Goal: Book appointment/travel/reservation

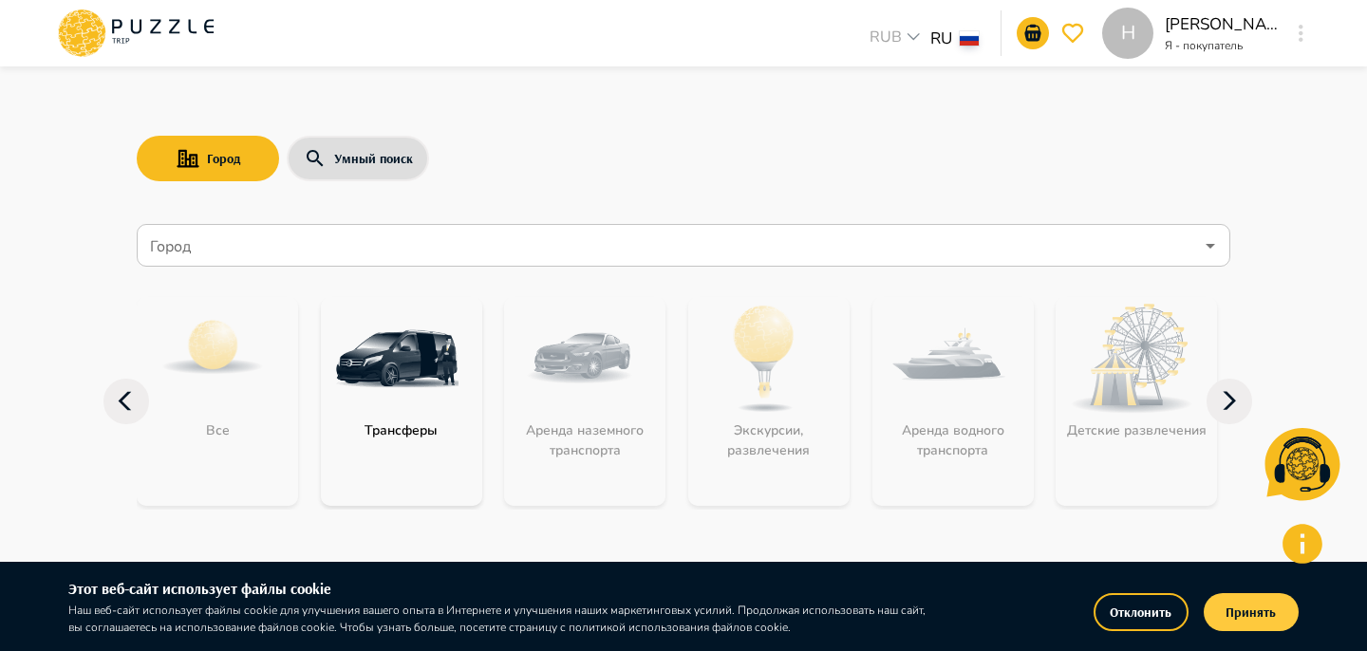
click at [1248, 622] on button "Принять" at bounding box center [1251, 612] width 95 height 38
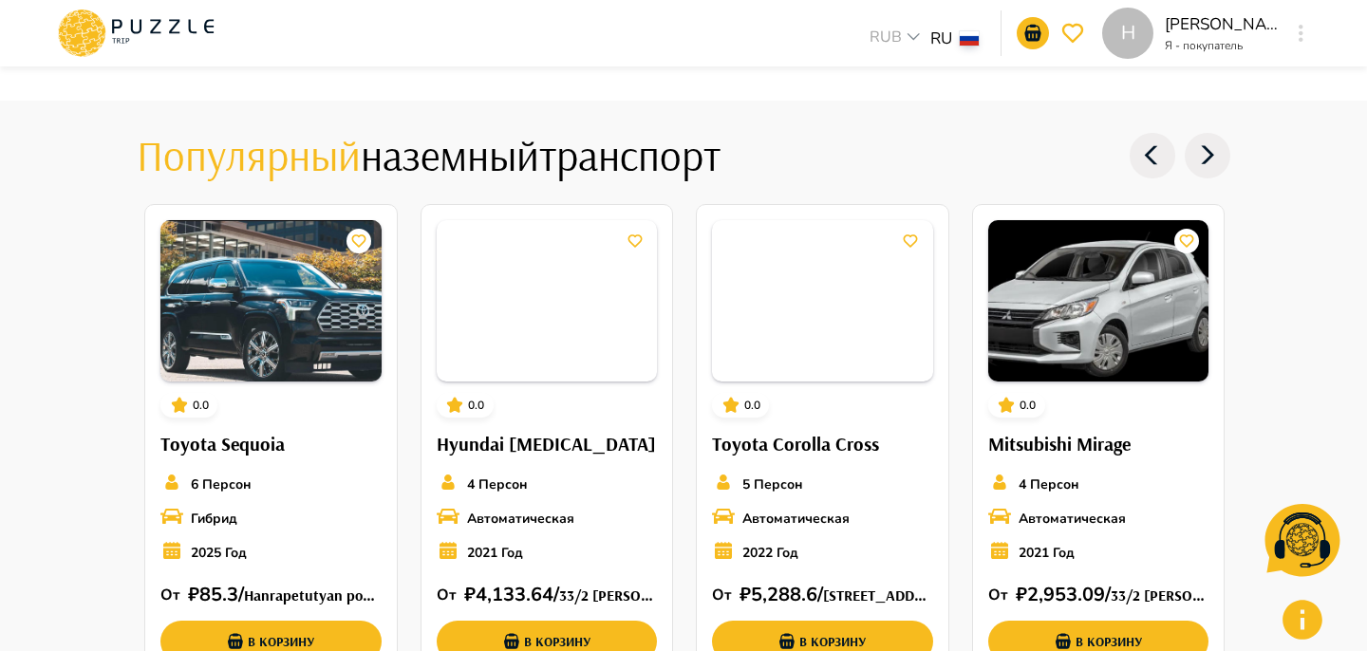
scroll to position [2259, 0]
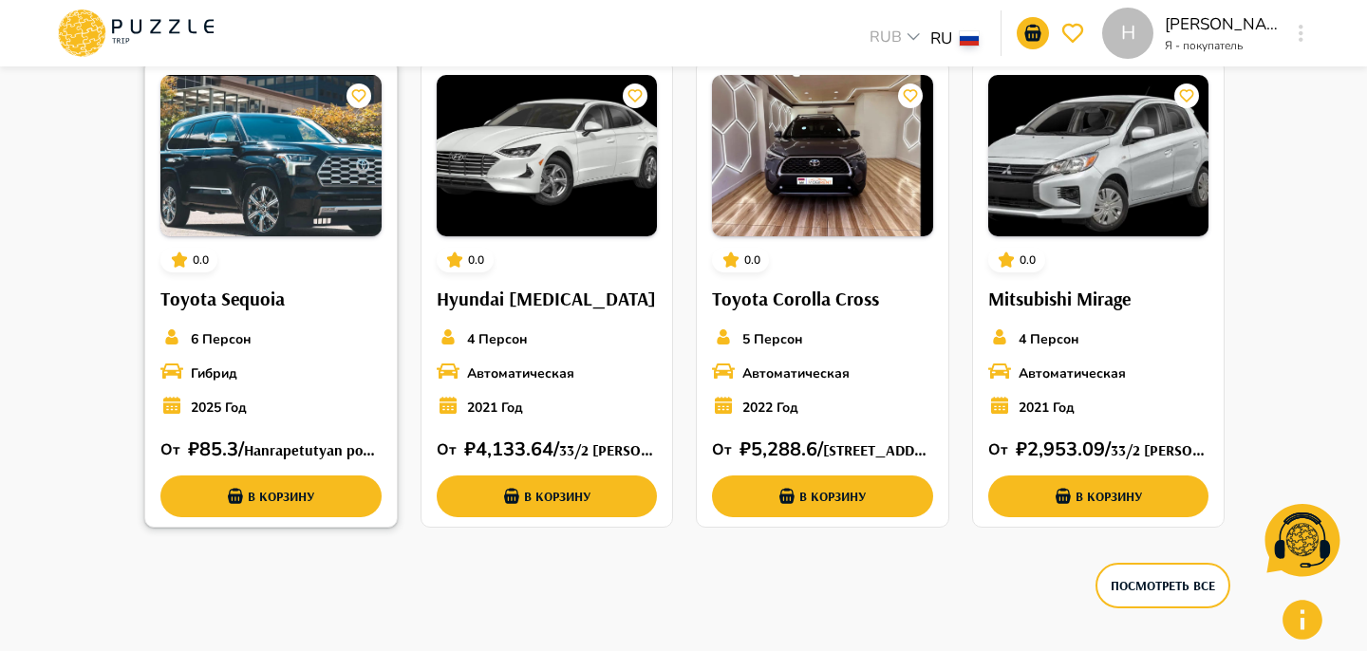
click at [364, 375] on div "Гибрид" at bounding box center [270, 373] width 221 height 27
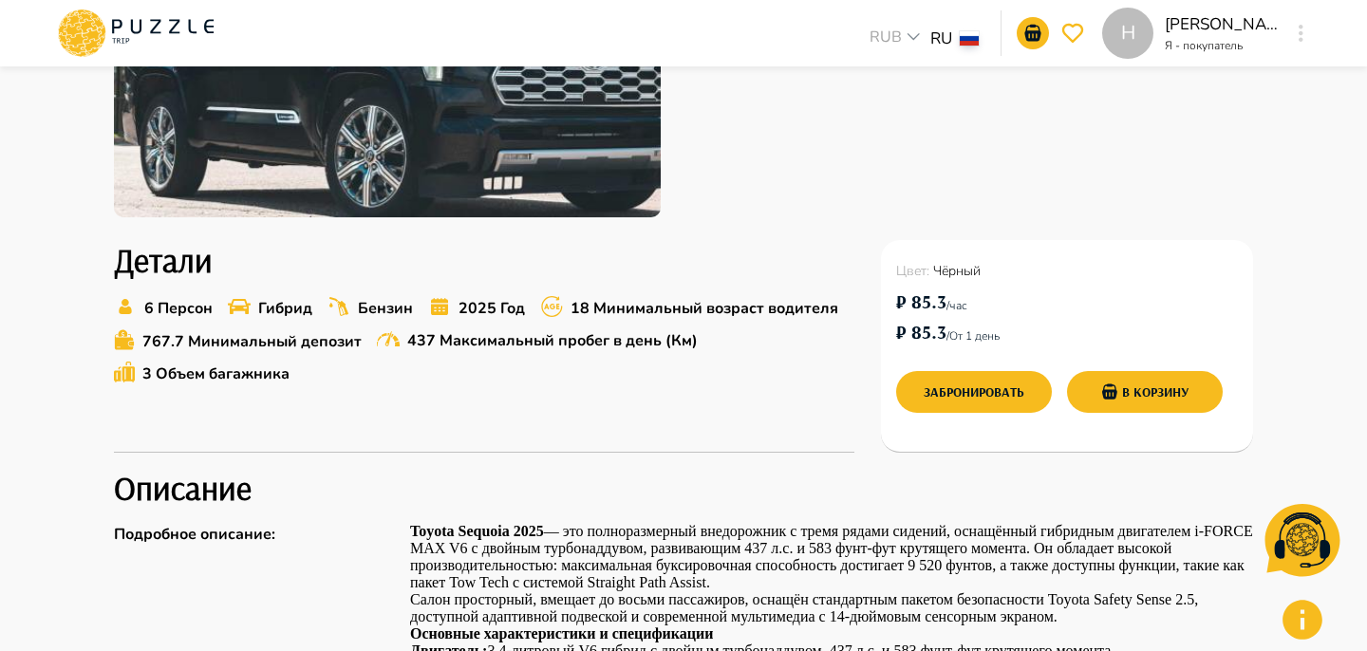
scroll to position [387, 0]
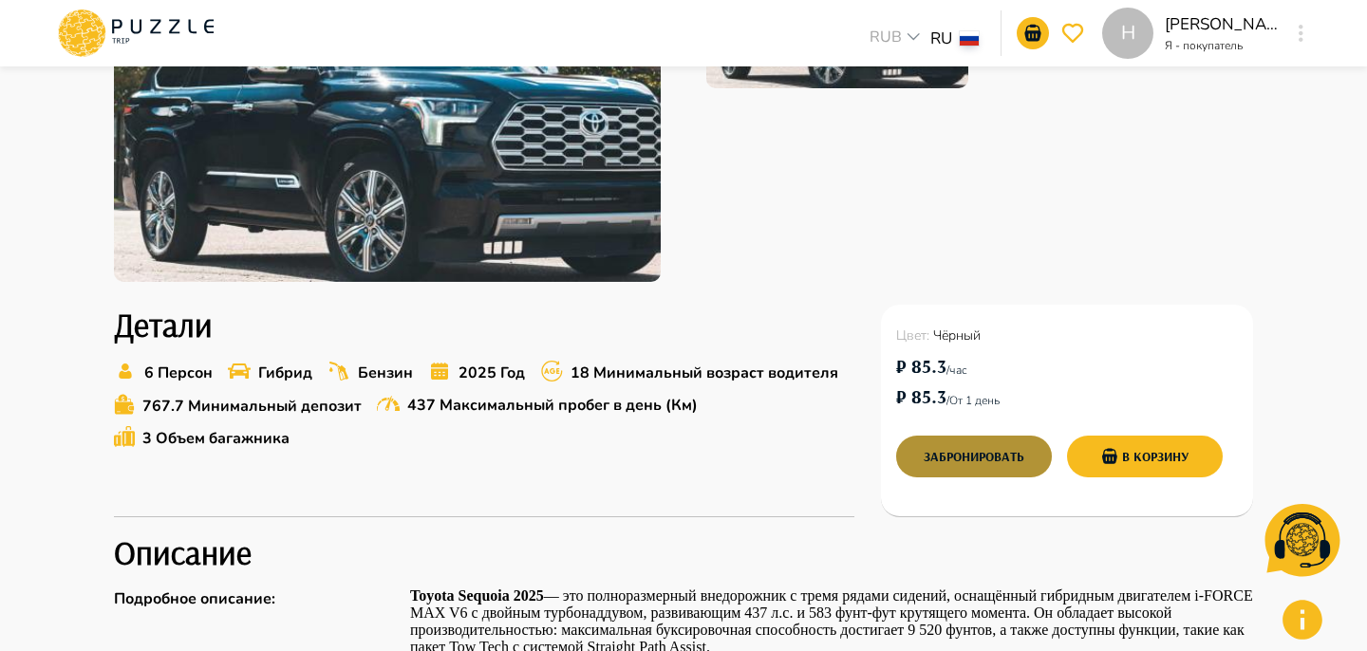
click at [999, 445] on button "Забронировать" at bounding box center [974, 457] width 156 height 42
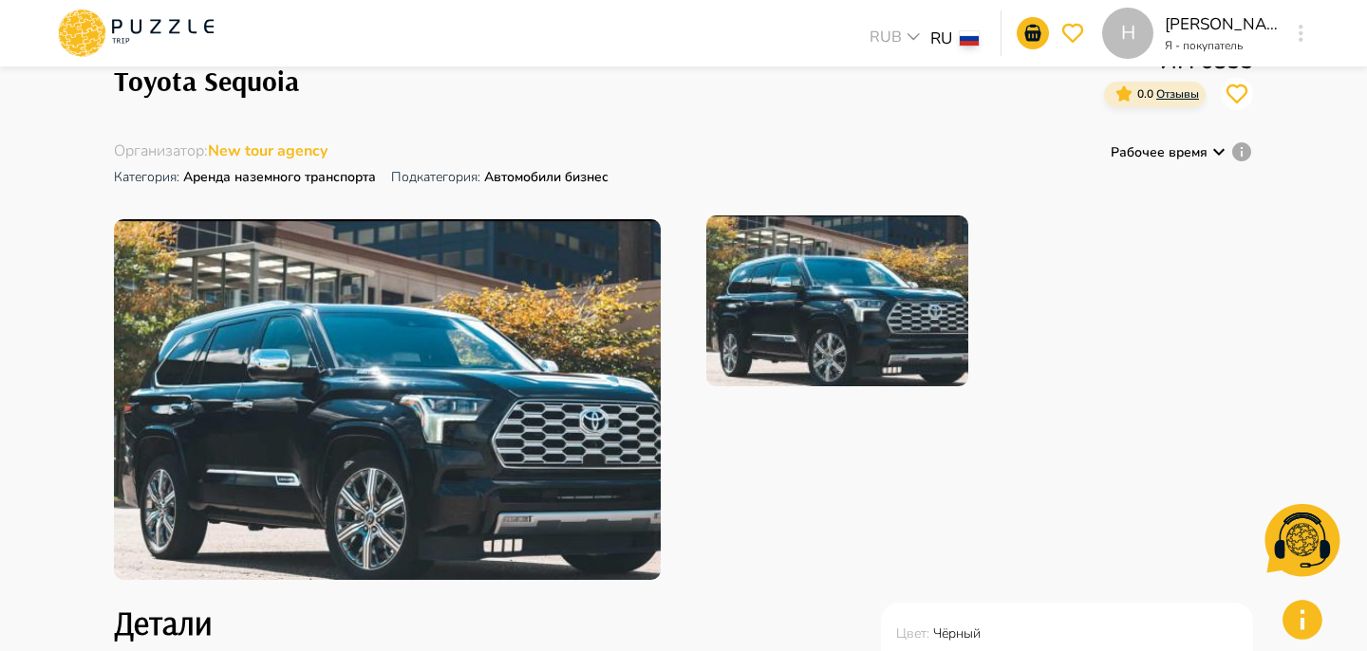
scroll to position [0, 0]
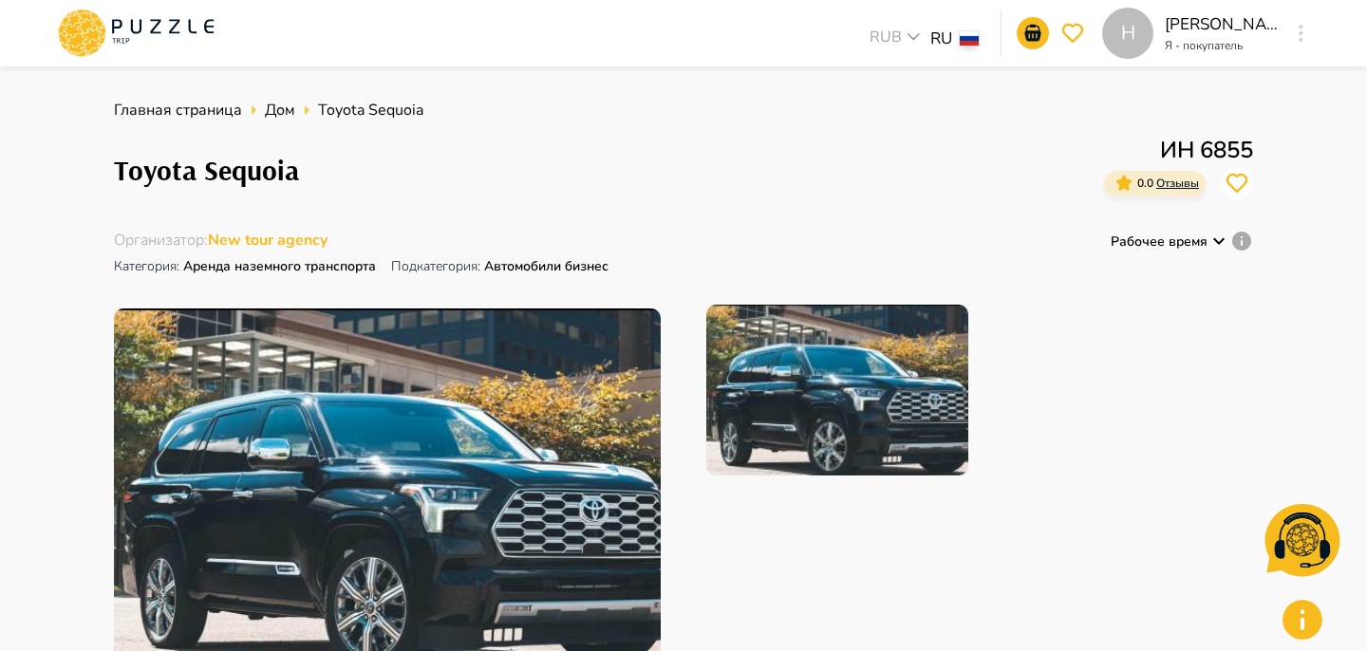
click at [301, 247] on span "New tour agency" at bounding box center [268, 240] width 120 height 21
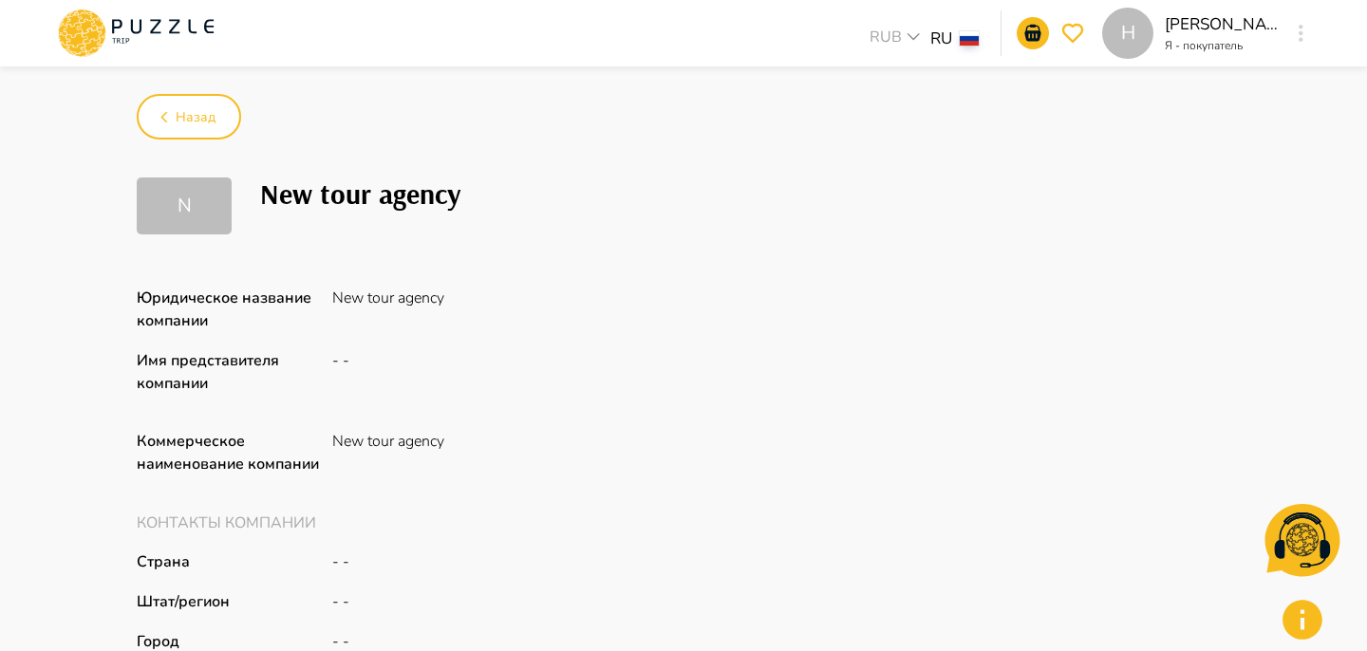
click at [274, 220] on div "New tour agency" at bounding box center [360, 206] width 200 height 57
click at [172, 125] on icon "button" at bounding box center [164, 117] width 24 height 24
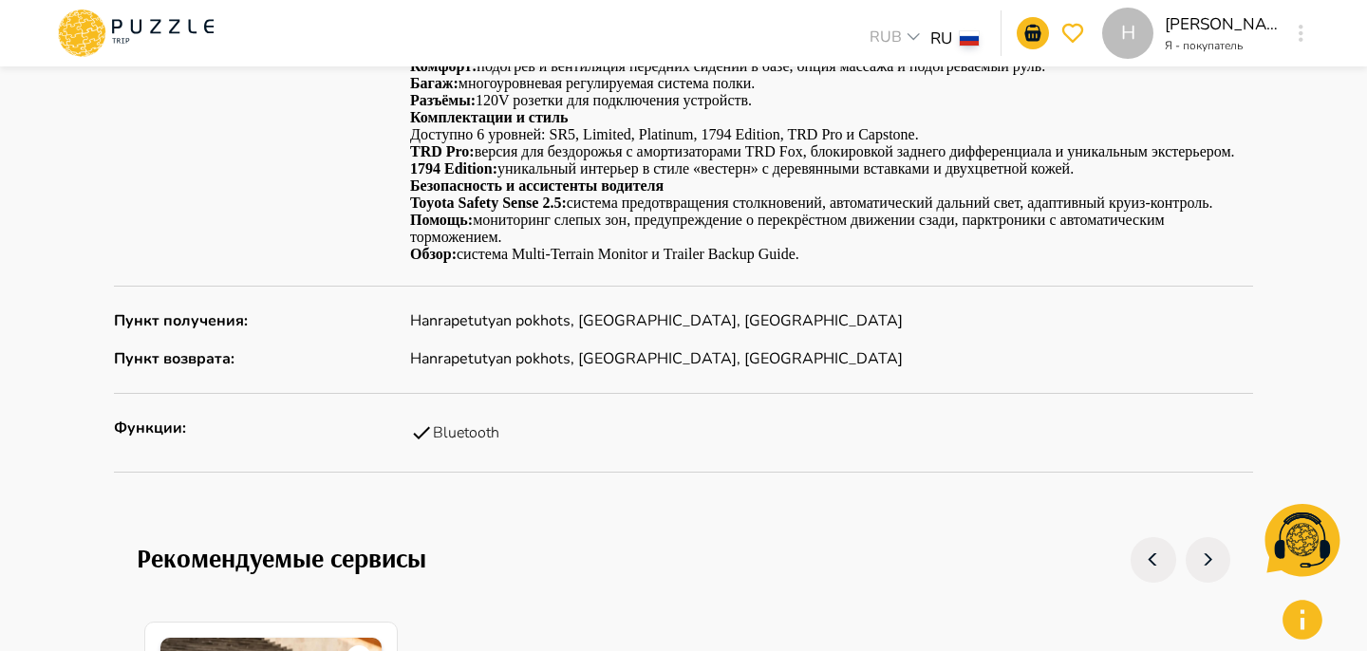
scroll to position [1644, 0]
